Goal: Transaction & Acquisition: Obtain resource

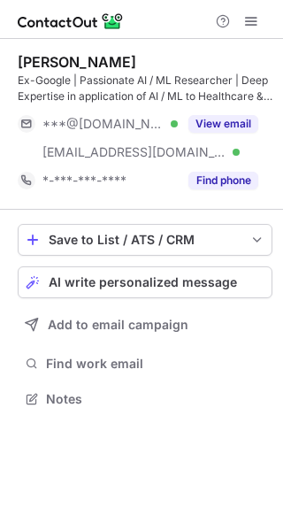
scroll to position [386, 283]
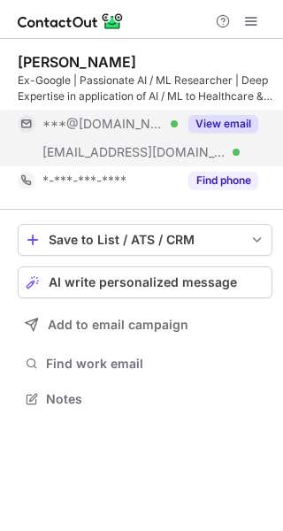
click at [229, 123] on button "View email" at bounding box center [224, 124] width 70 height 18
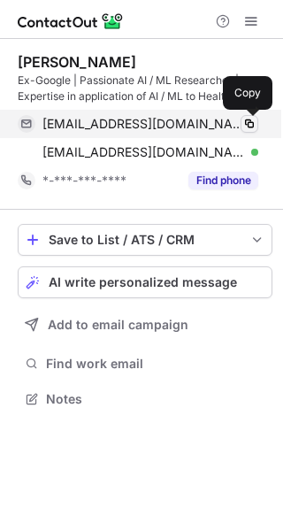
click at [250, 124] on span at bounding box center [250, 124] width 14 height 14
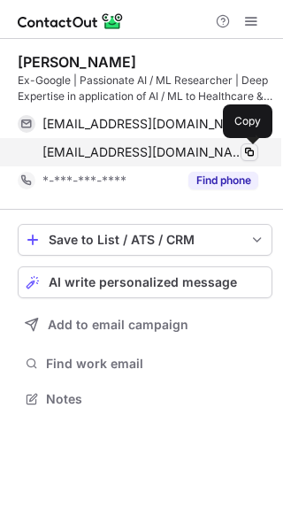
click at [247, 157] on span at bounding box center [250, 152] width 14 height 14
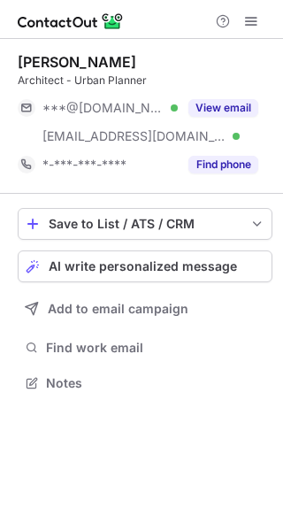
scroll to position [370, 283]
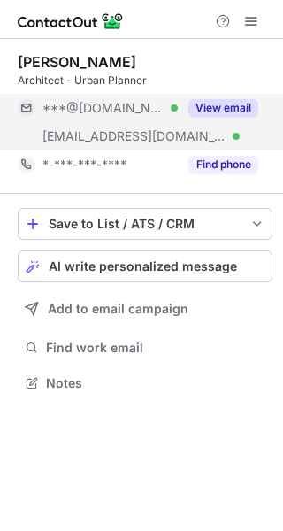
click at [221, 102] on button "View email" at bounding box center [224, 108] width 70 height 18
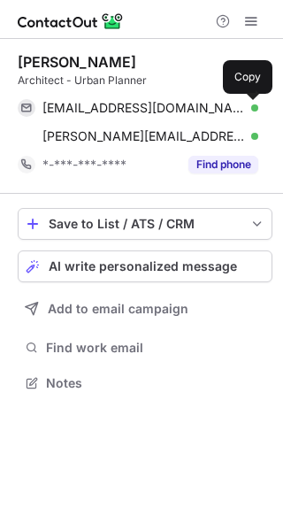
click at [251, 107] on span at bounding box center [250, 108] width 14 height 14
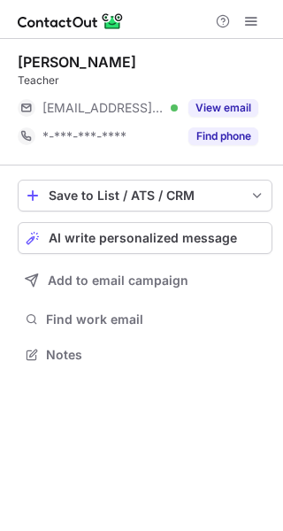
scroll to position [9, 9]
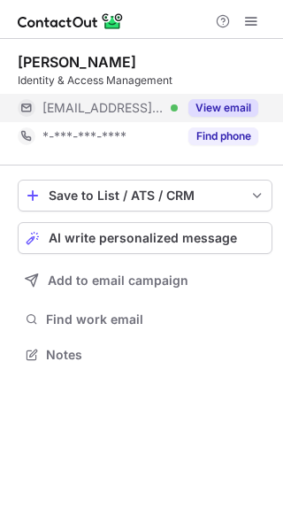
click at [220, 105] on button "View email" at bounding box center [224, 108] width 70 height 18
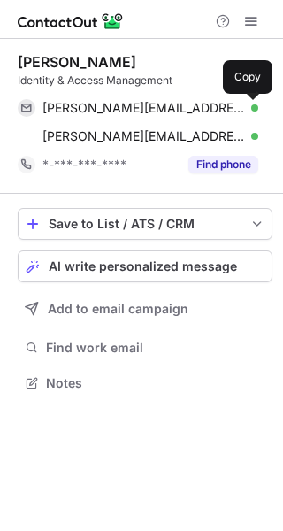
click at [245, 107] on span at bounding box center [250, 108] width 14 height 14
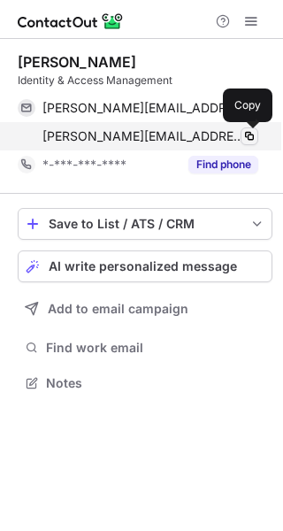
click at [252, 138] on span at bounding box center [250, 136] width 14 height 14
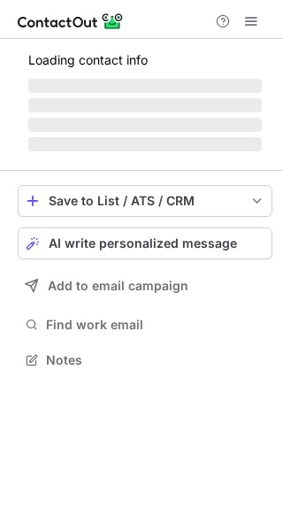
scroll to position [386, 283]
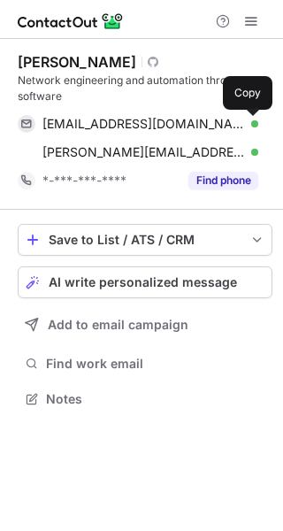
click at [249, 121] on span at bounding box center [250, 124] width 14 height 14
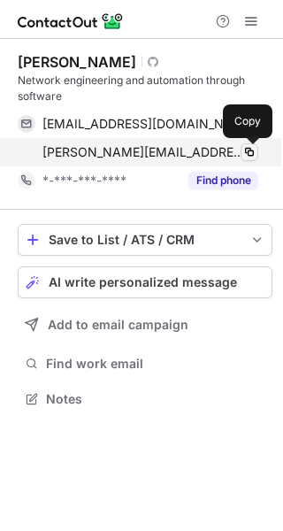
click at [255, 153] on span at bounding box center [250, 152] width 14 height 14
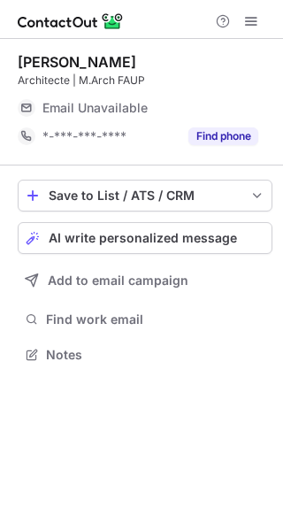
scroll to position [9, 9]
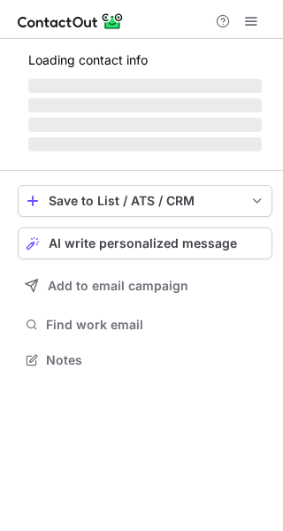
scroll to position [358, 283]
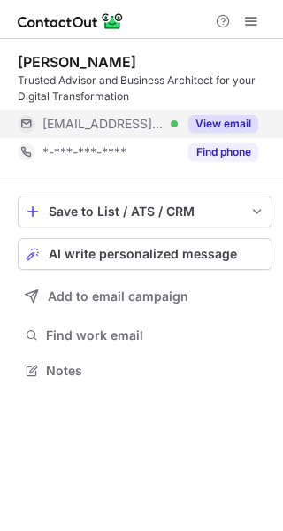
click at [215, 116] on button "View email" at bounding box center [224, 124] width 70 height 18
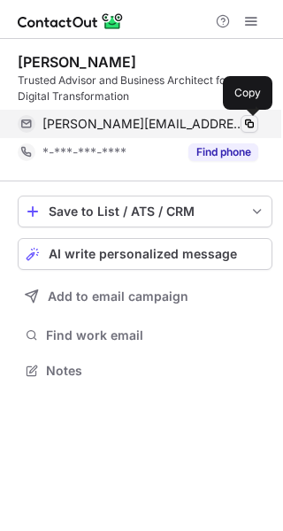
click at [251, 121] on span at bounding box center [250, 124] width 14 height 14
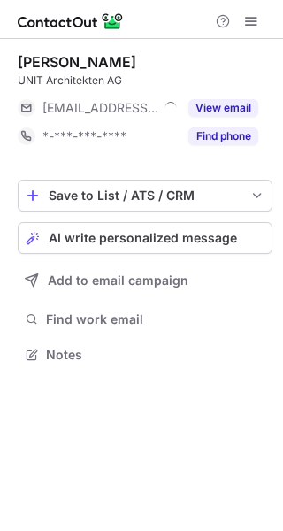
scroll to position [9, 9]
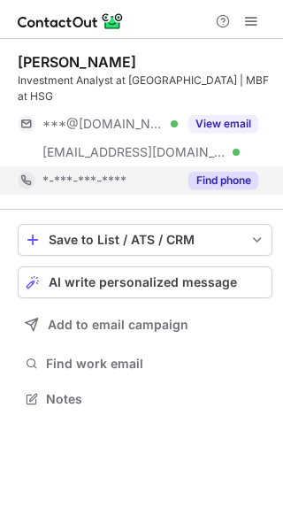
scroll to position [370, 283]
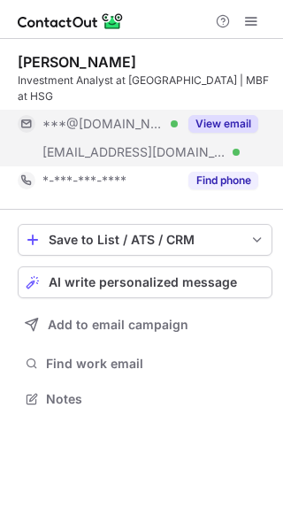
click at [229, 115] on button "View email" at bounding box center [224, 124] width 70 height 18
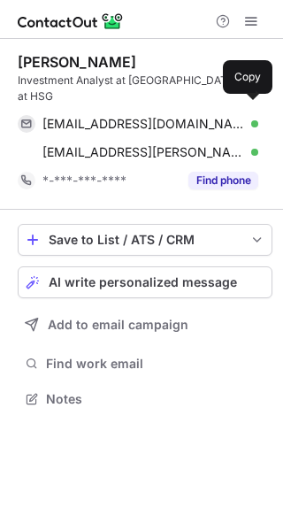
click at [258, 115] on button at bounding box center [250, 124] width 18 height 18
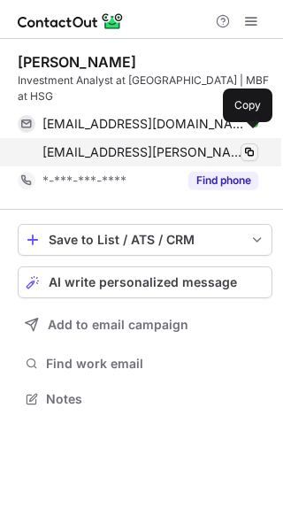
click at [252, 145] on span at bounding box center [250, 152] width 14 height 14
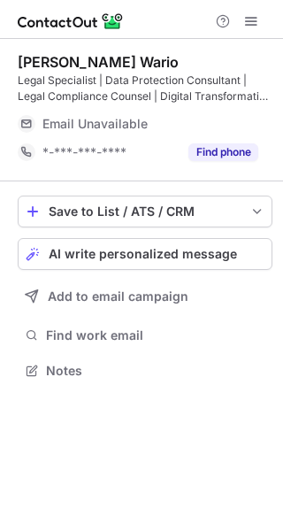
scroll to position [358, 283]
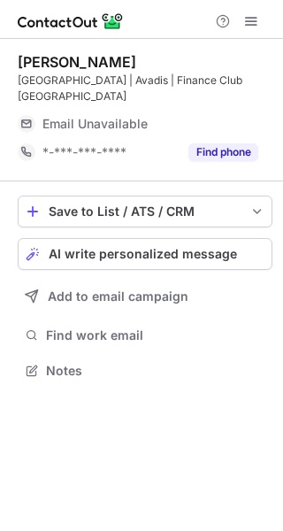
scroll to position [9, 9]
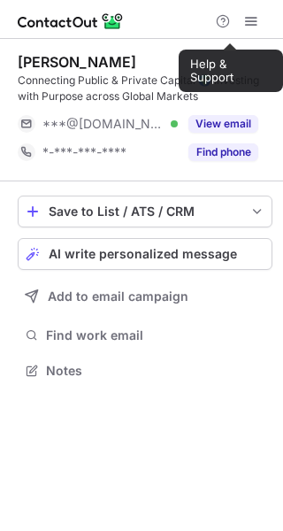
scroll to position [358, 283]
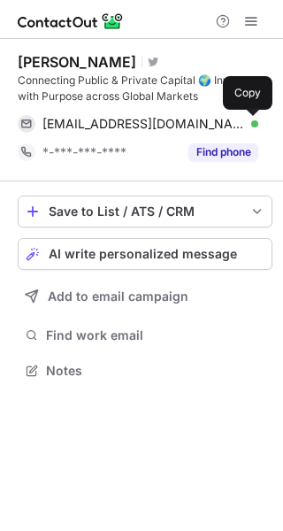
click at [249, 120] on span at bounding box center [250, 124] width 14 height 14
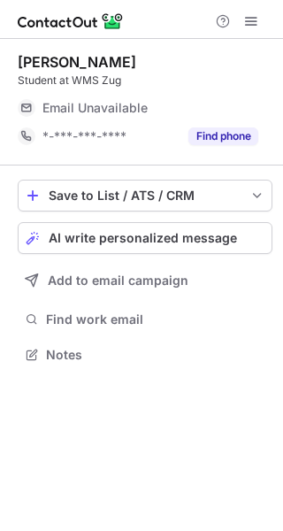
scroll to position [9, 9]
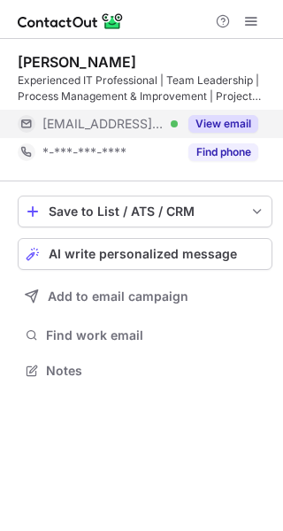
click at [237, 127] on button "View email" at bounding box center [224, 124] width 70 height 18
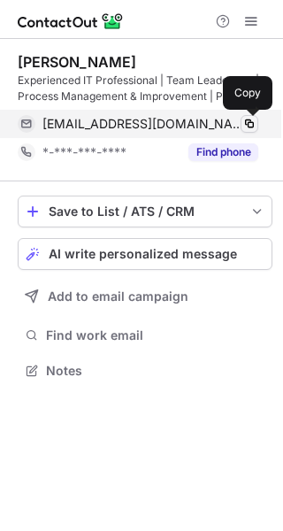
click at [247, 120] on span at bounding box center [250, 124] width 14 height 14
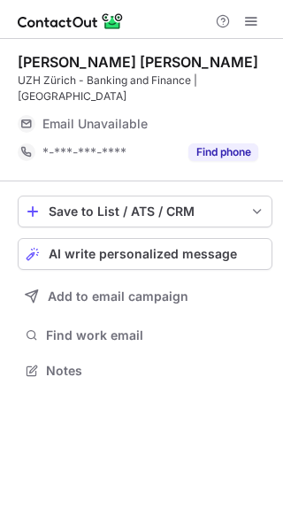
scroll to position [358, 283]
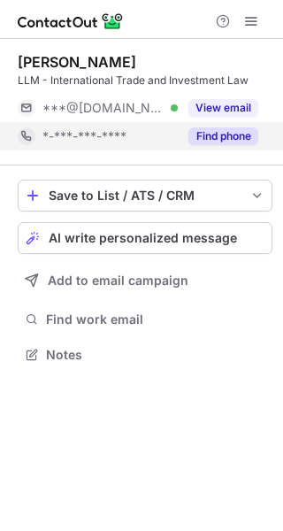
scroll to position [9, 9]
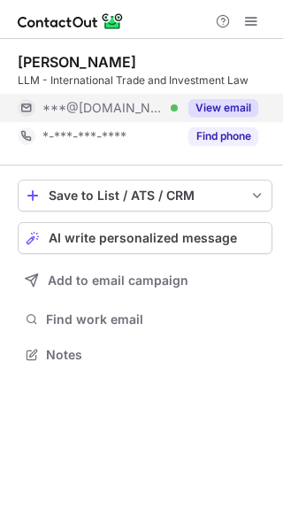
click at [243, 101] on button "View email" at bounding box center [224, 108] width 70 height 18
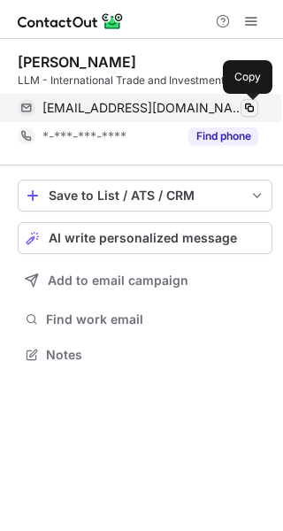
click at [252, 108] on span at bounding box center [250, 108] width 14 height 14
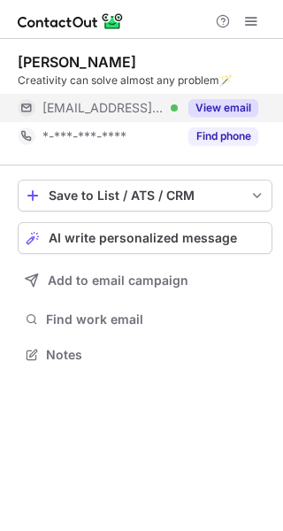
scroll to position [9, 9]
click at [221, 103] on button "View email" at bounding box center [224, 108] width 70 height 18
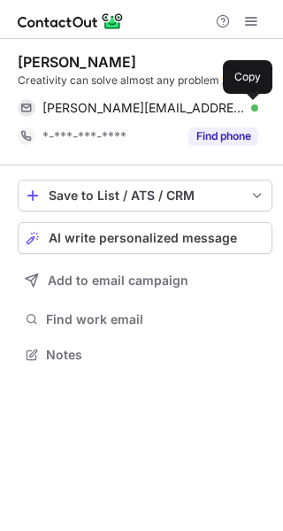
click at [241, 106] on button at bounding box center [250, 108] width 18 height 18
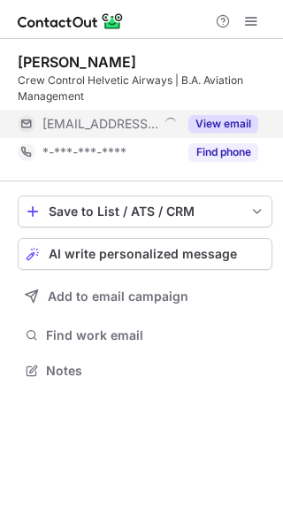
scroll to position [358, 283]
click at [229, 116] on button "View email" at bounding box center [224, 124] width 70 height 18
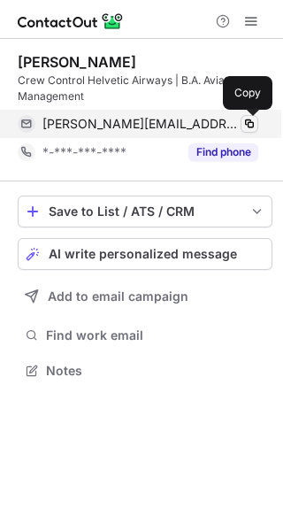
click at [245, 121] on span at bounding box center [250, 124] width 14 height 14
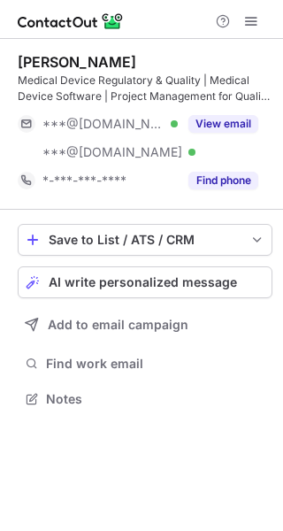
scroll to position [386, 283]
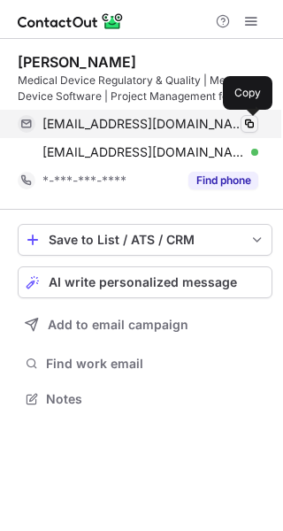
click at [248, 120] on span at bounding box center [250, 124] width 14 height 14
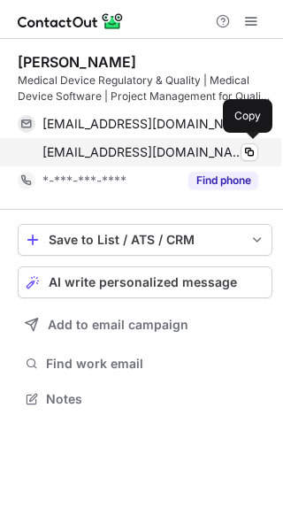
click at [252, 143] on div "[EMAIL_ADDRESS][DOMAIN_NAME] Verified Copy" at bounding box center [138, 152] width 241 height 28
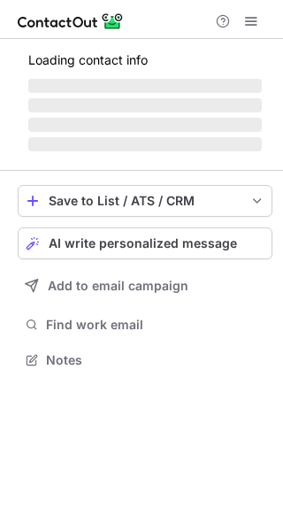
scroll to position [370, 283]
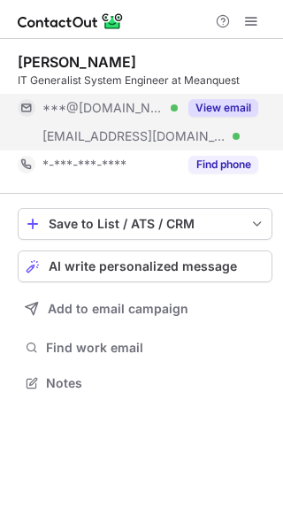
click at [250, 108] on button "View email" at bounding box center [224, 108] width 70 height 18
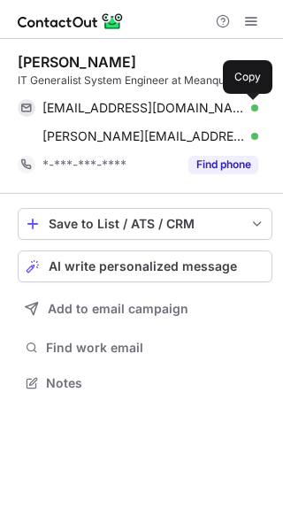
click at [255, 108] on span at bounding box center [250, 108] width 14 height 14
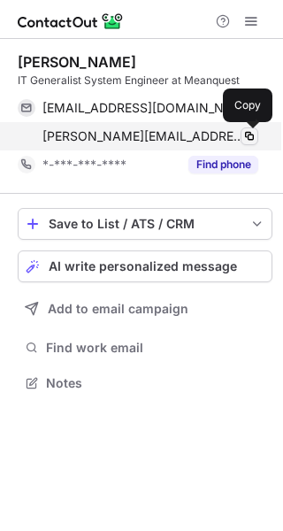
click at [243, 135] on span at bounding box center [250, 136] width 14 height 14
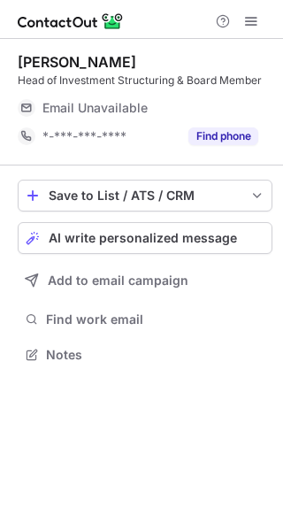
scroll to position [9, 9]
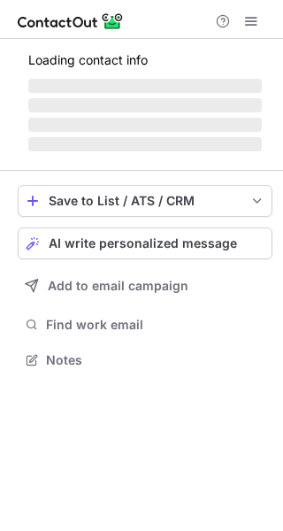
scroll to position [9, 9]
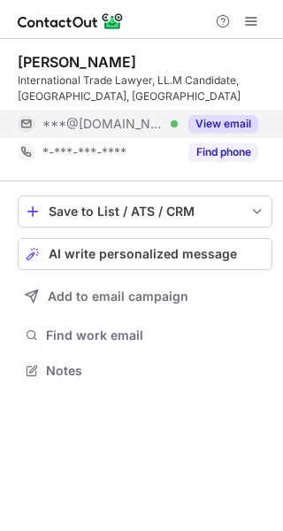
scroll to position [358, 283]
click at [205, 125] on button "View email" at bounding box center [224, 124] width 70 height 18
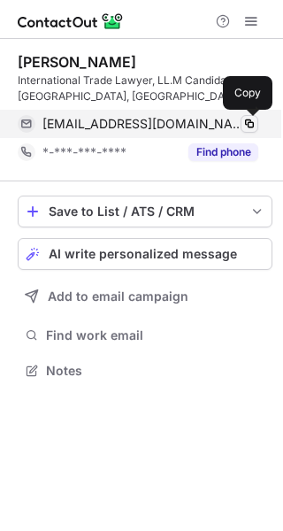
click at [255, 119] on span at bounding box center [250, 124] width 14 height 14
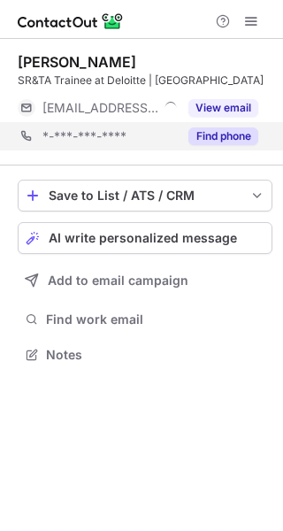
scroll to position [9, 9]
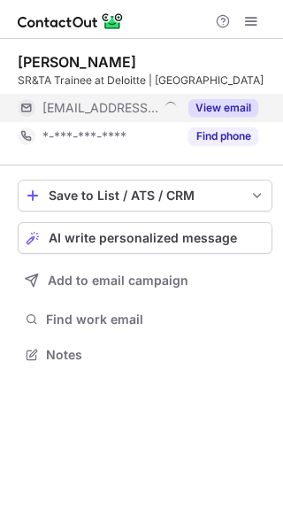
click at [217, 100] on button "View email" at bounding box center [224, 108] width 70 height 18
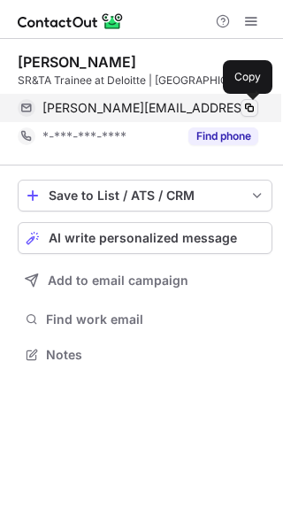
click at [244, 106] on span at bounding box center [250, 108] width 14 height 14
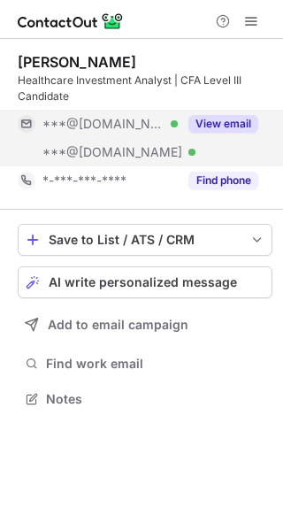
scroll to position [386, 283]
click at [228, 122] on button "View email" at bounding box center [224, 124] width 70 height 18
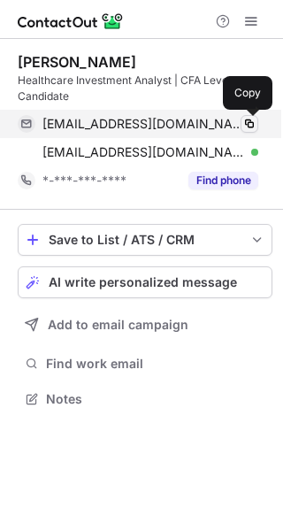
click at [250, 127] on span at bounding box center [250, 124] width 14 height 14
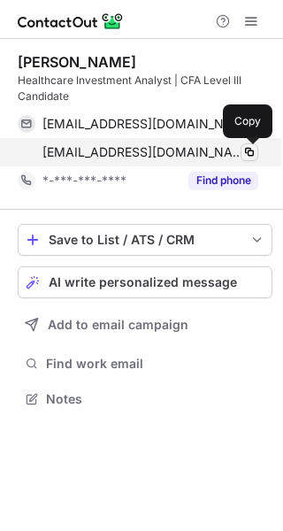
click at [247, 149] on span at bounding box center [250, 152] width 14 height 14
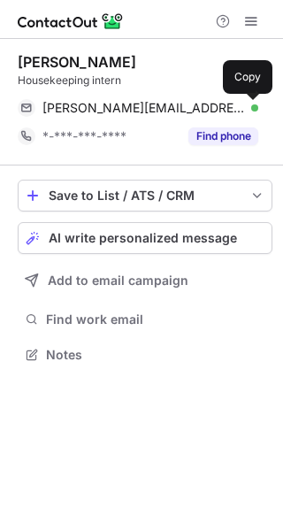
scroll to position [342, 283]
click at [249, 111] on span at bounding box center [250, 108] width 14 height 14
